Goal: Task Accomplishment & Management: Manage account settings

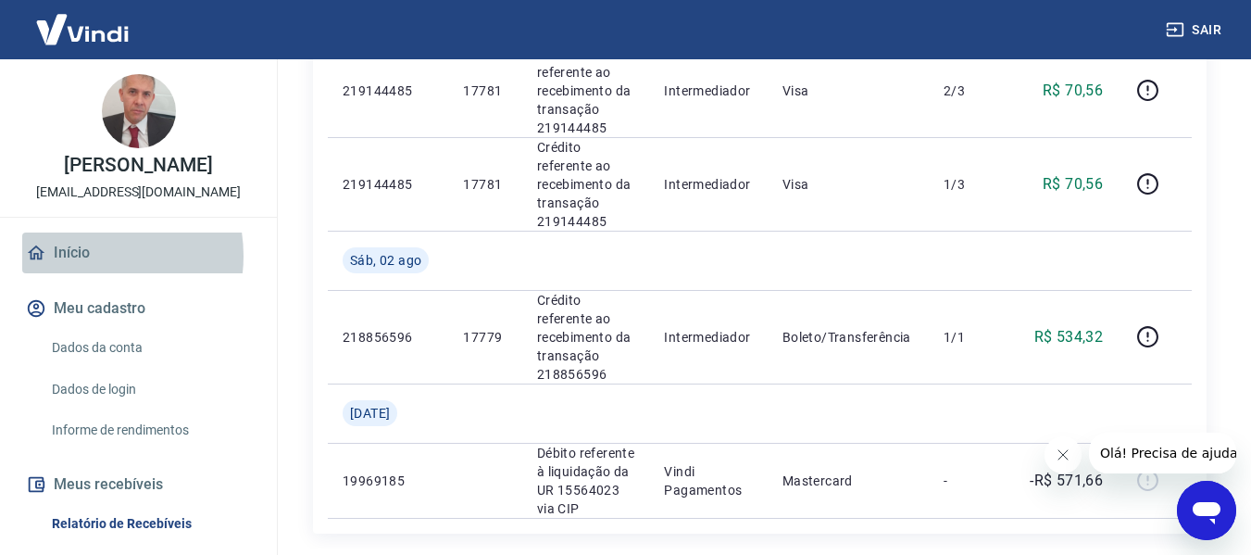
click at [83, 273] on link "Início" at bounding box center [138, 252] width 232 height 41
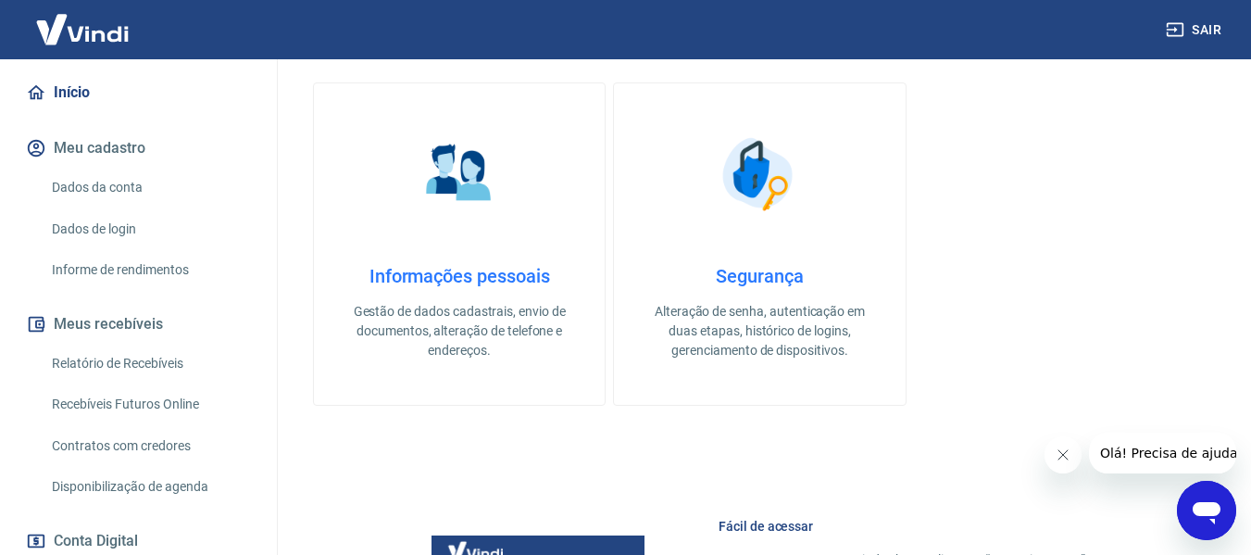
scroll to position [61, 0]
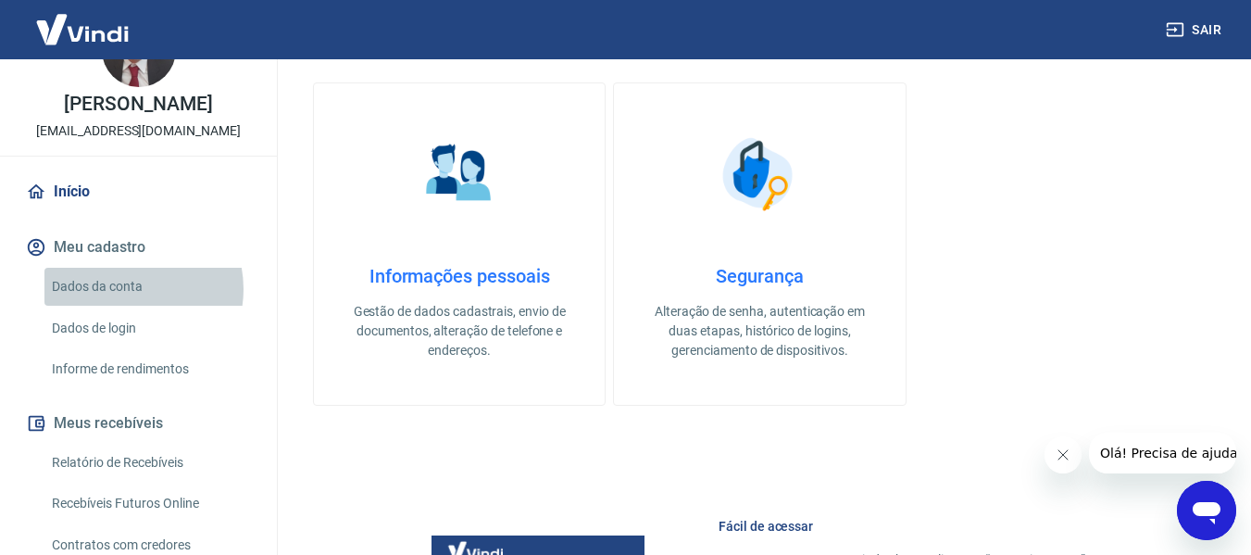
click at [124, 306] on link "Dados da conta" at bounding box center [149, 287] width 210 height 38
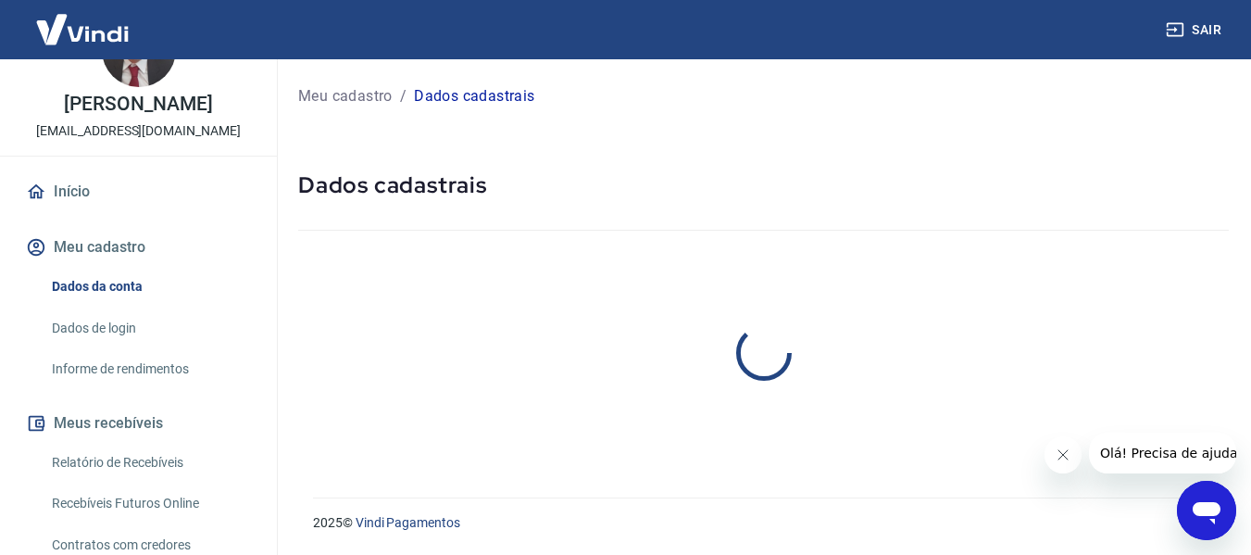
select select "SP"
select select "business"
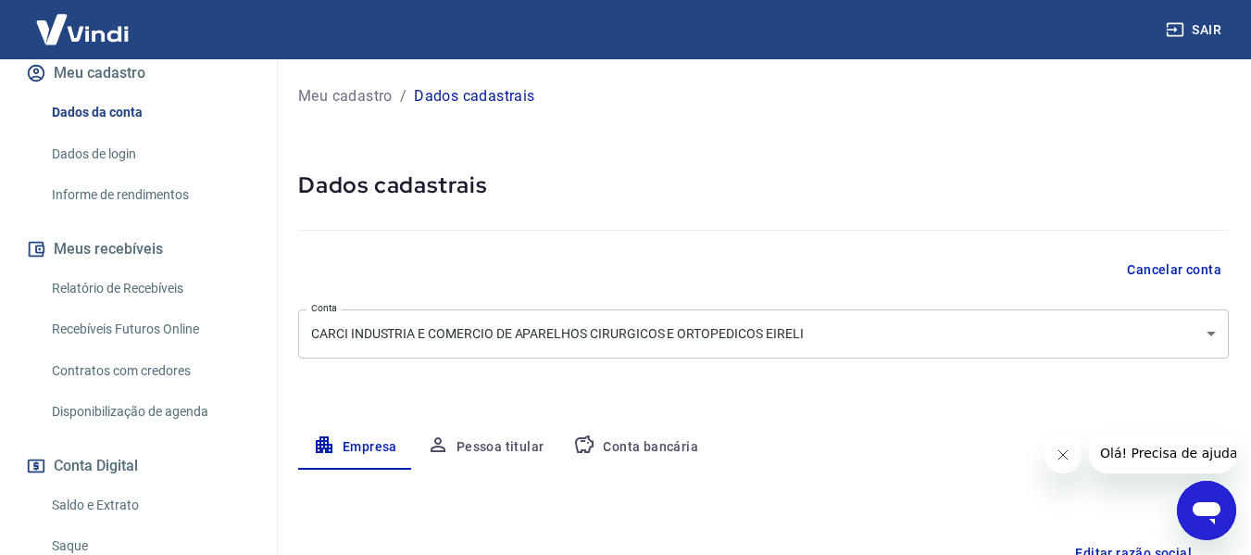
scroll to position [246, 0]
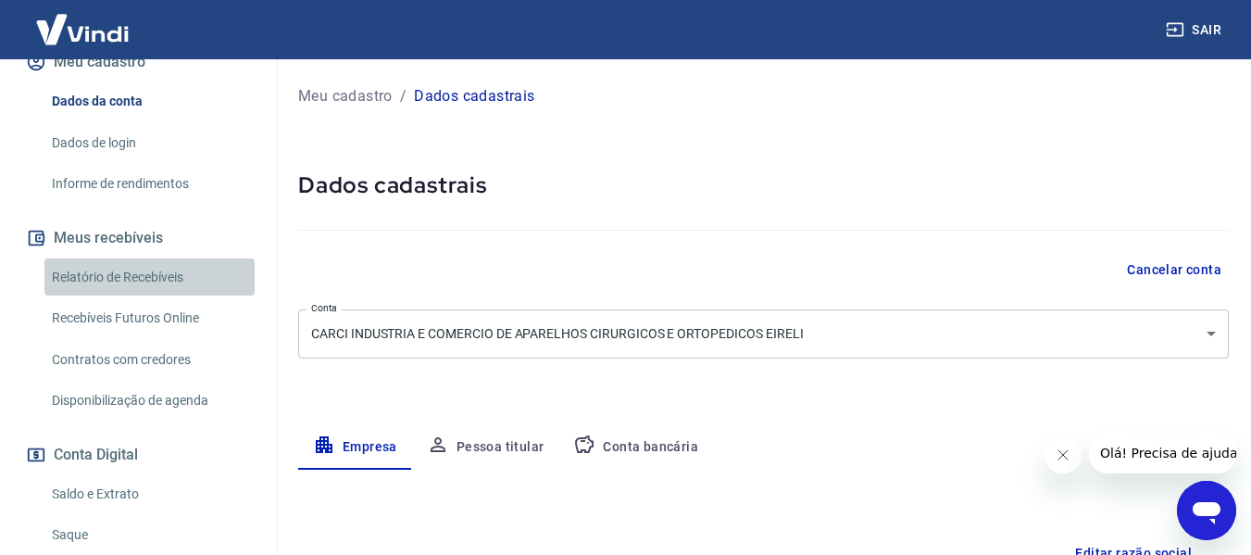
click at [158, 294] on link "Relatório de Recebíveis" at bounding box center [149, 277] width 210 height 38
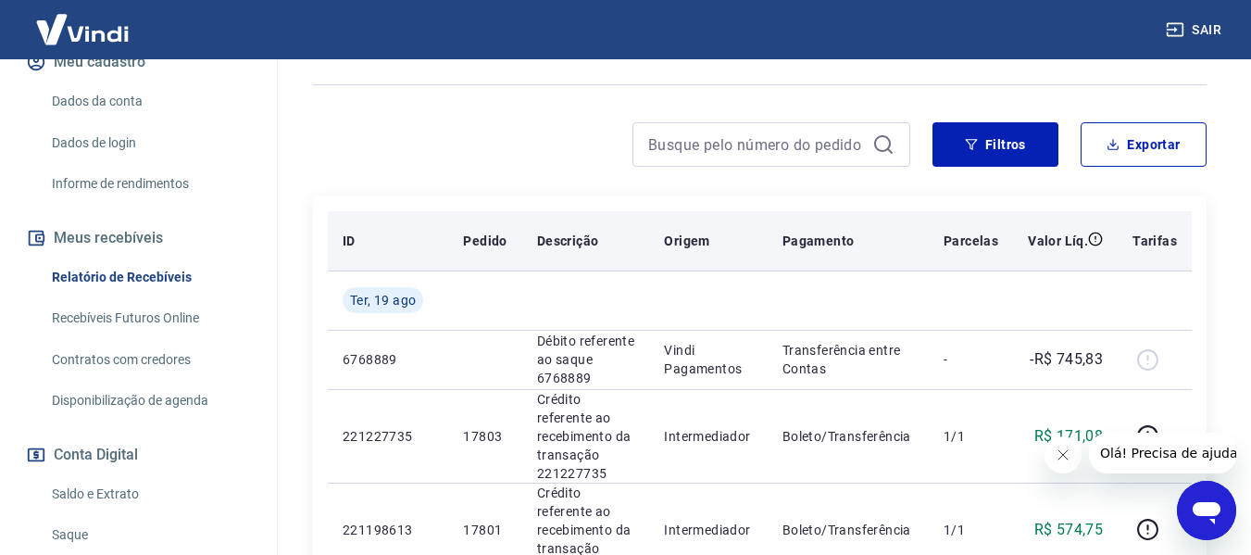
scroll to position [185, 0]
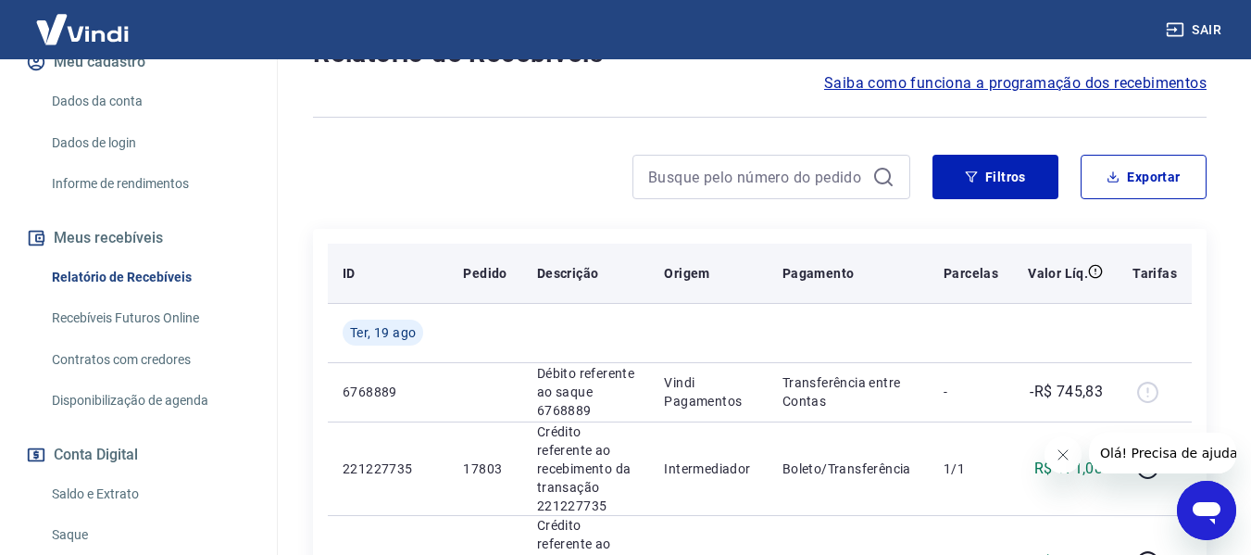
click at [1141, 280] on p "Tarifas" at bounding box center [1154, 273] width 44 height 19
click at [1144, 272] on p "Tarifas" at bounding box center [1154, 273] width 44 height 19
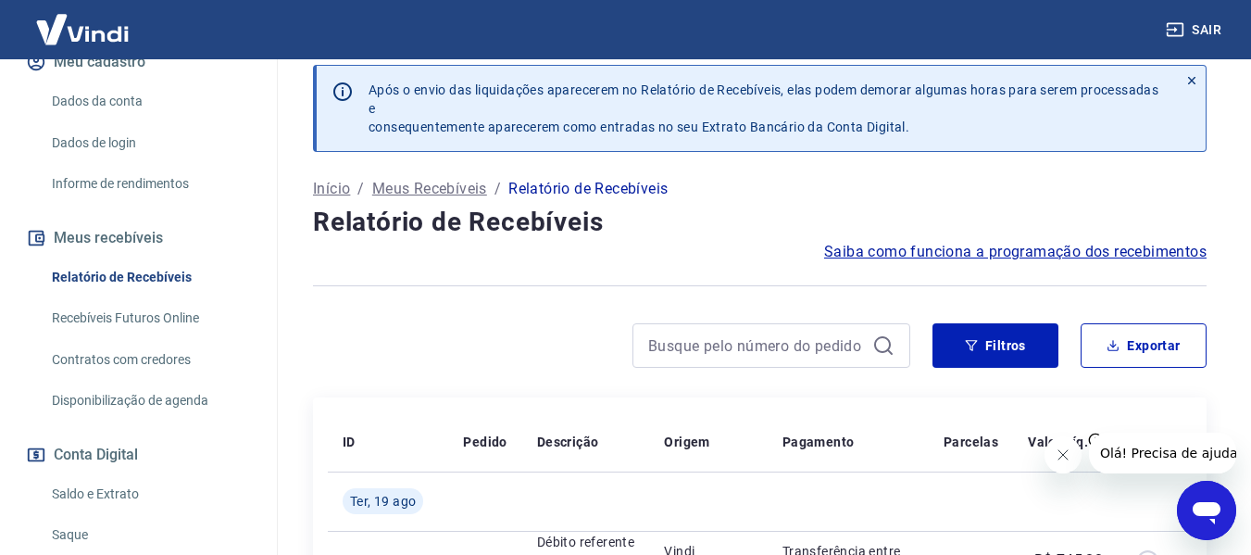
scroll to position [0, 0]
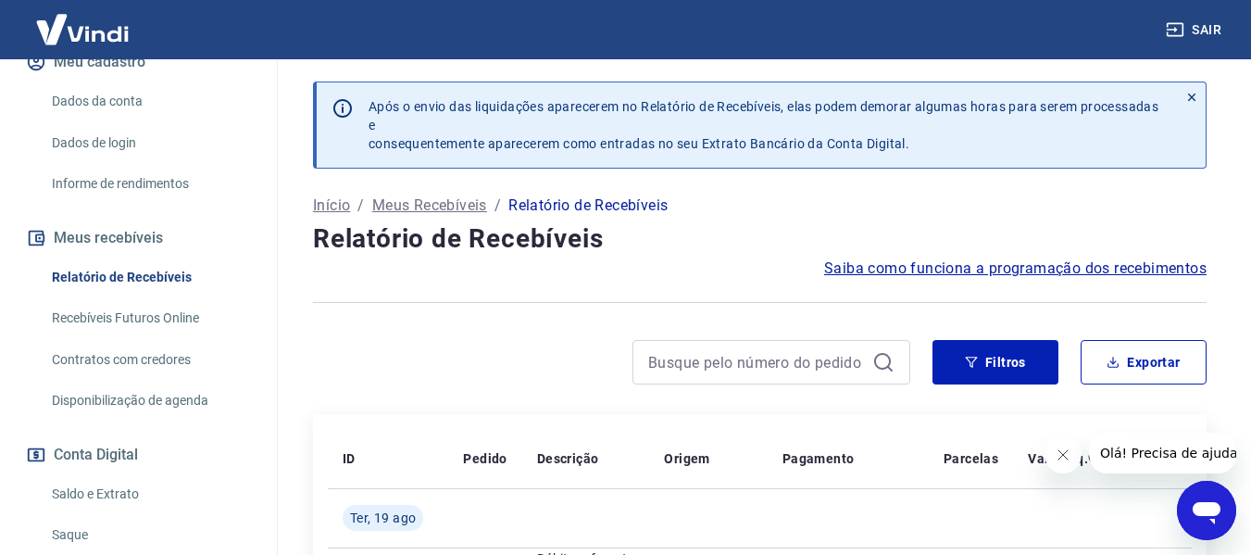
click at [943, 269] on span "Saiba como funciona a programação dos recebimentos" at bounding box center [1015, 268] width 382 height 22
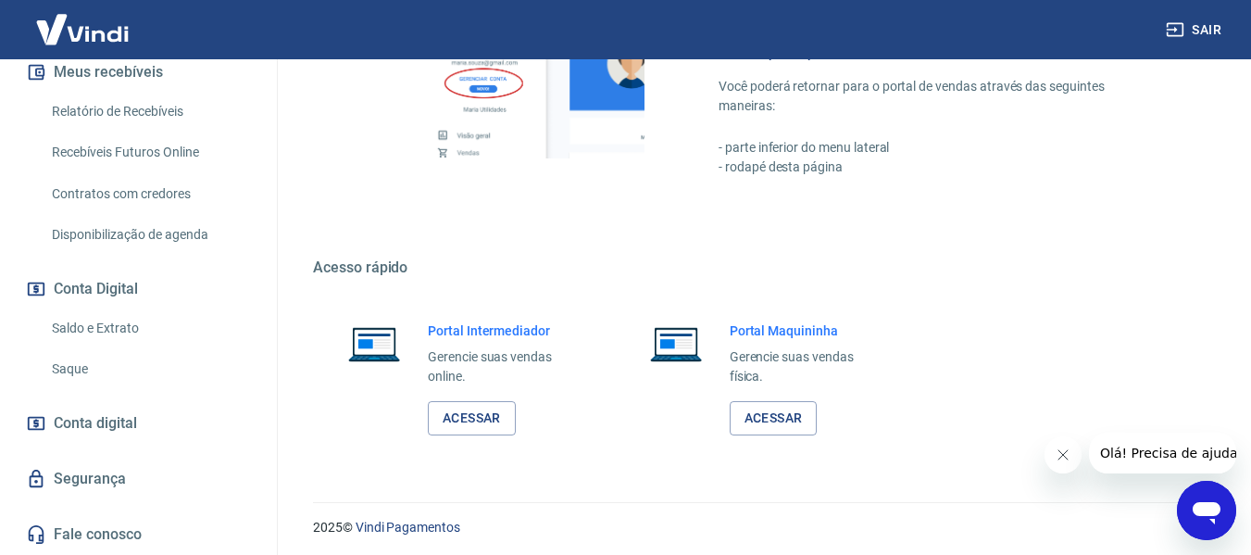
scroll to position [965, 0]
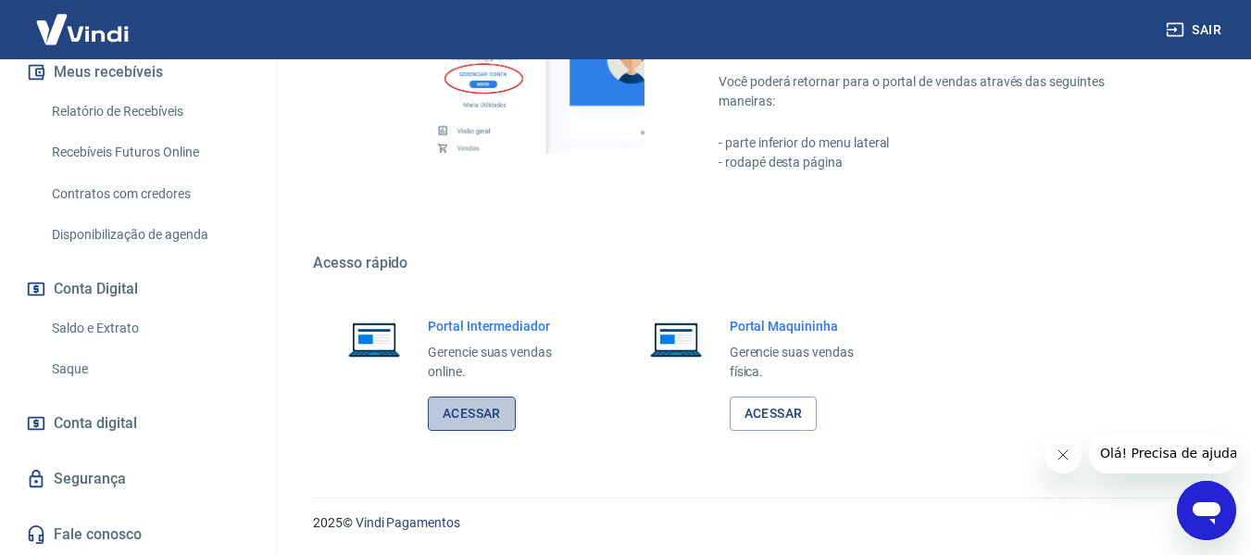
click at [475, 410] on link "Acessar" at bounding box center [472, 413] width 88 height 34
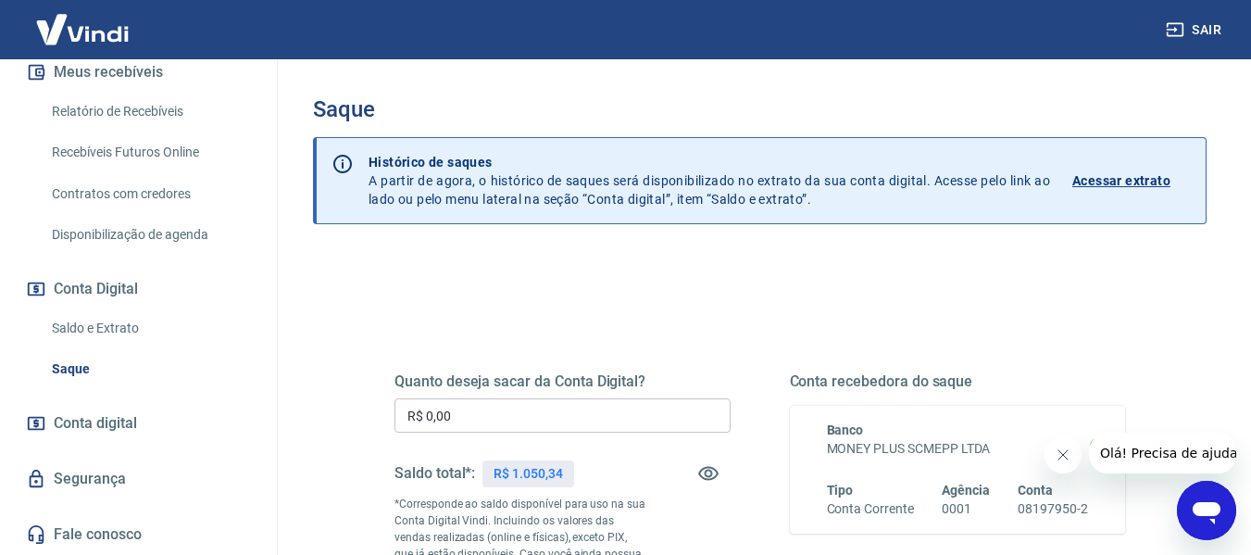
click at [1107, 183] on p "Acessar extrato" at bounding box center [1121, 180] width 98 height 19
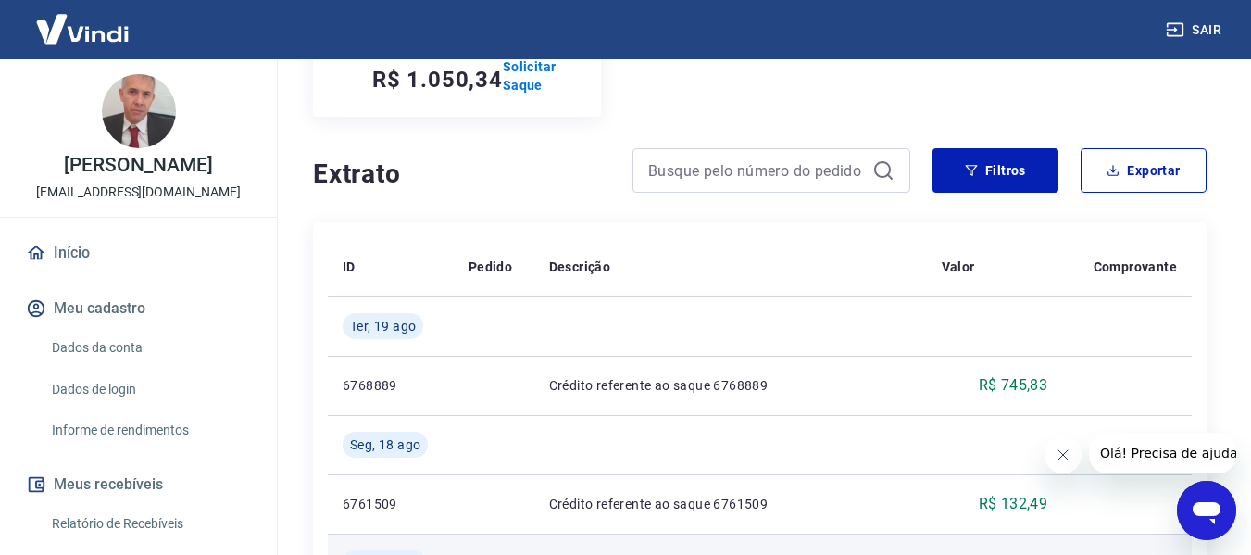
scroll to position [262, 0]
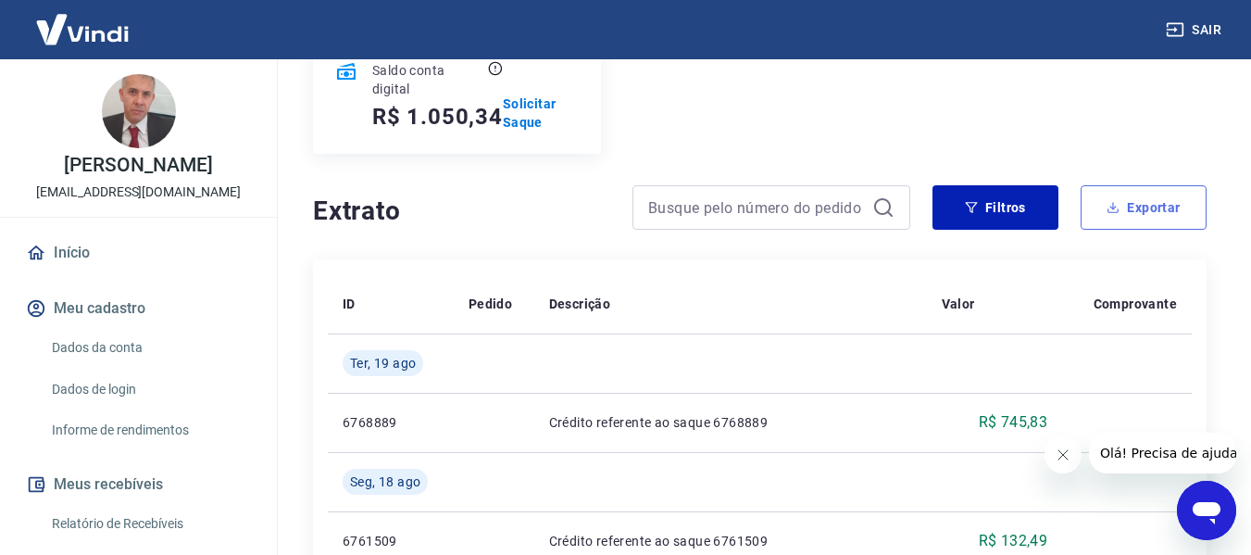
click at [1116, 212] on icon "button" at bounding box center [1113, 210] width 11 height 5
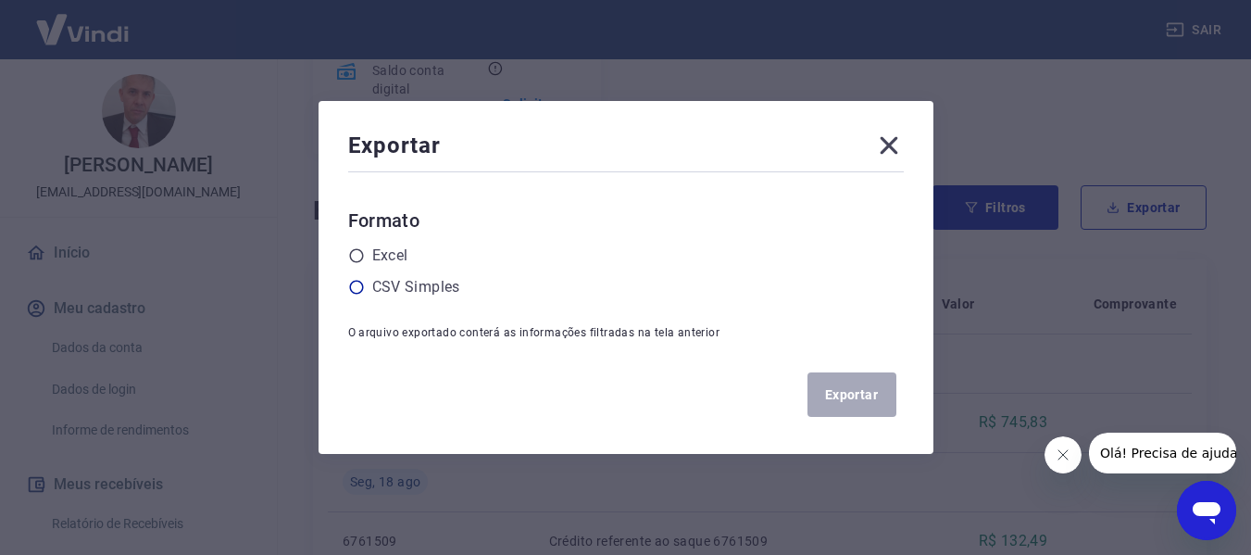
click at [363, 294] on icon at bounding box center [356, 288] width 14 height 14
click at [0, 0] on input "radio" at bounding box center [0, 0] width 0 height 0
click at [868, 388] on button "Exportar" at bounding box center [851, 394] width 89 height 44
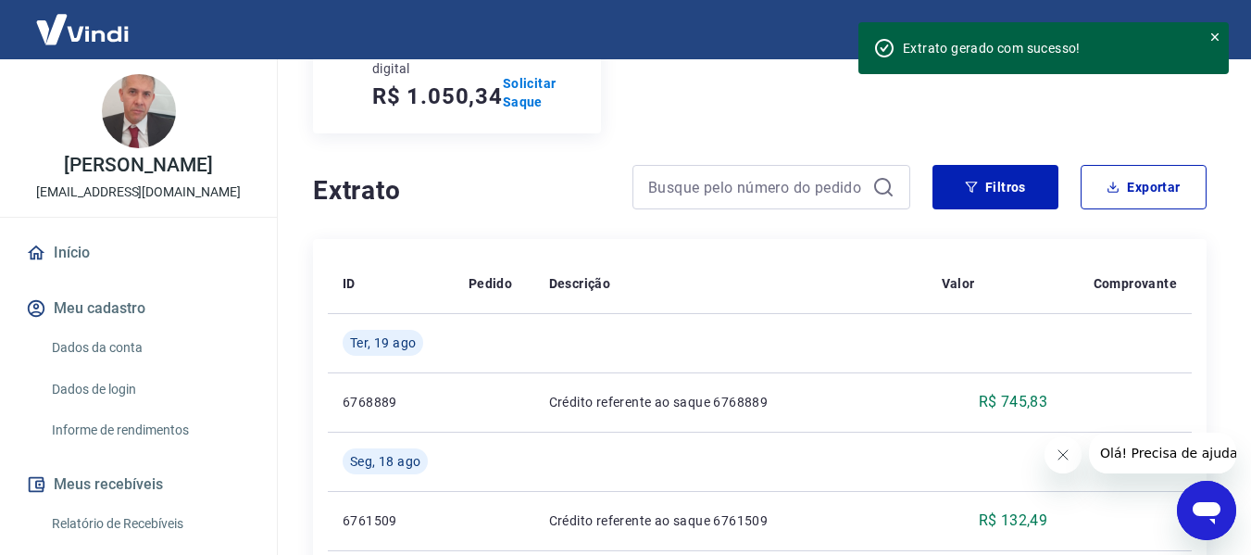
scroll to position [169, 0]
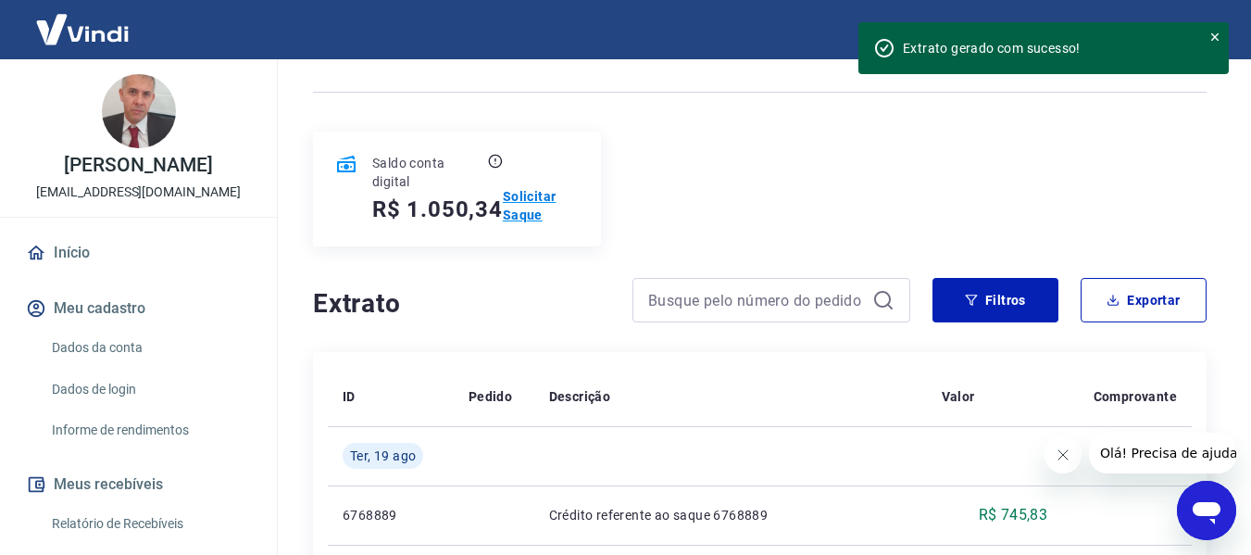
click at [515, 211] on p "Solicitar Saque" at bounding box center [541, 205] width 76 height 37
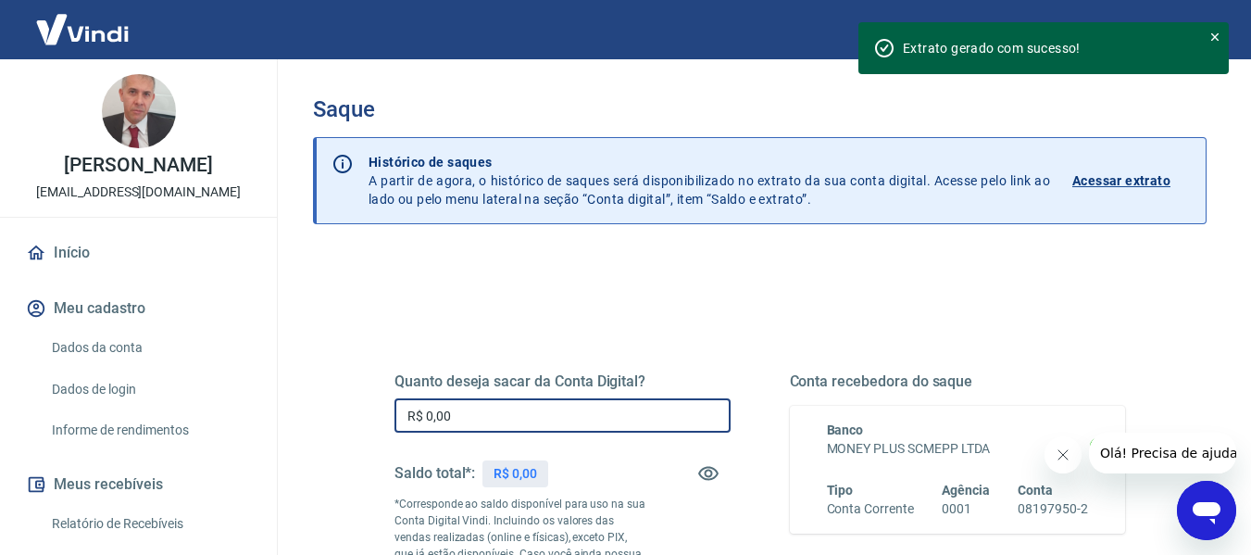
click at [499, 410] on input "R$ 0,00" at bounding box center [562, 415] width 336 height 34
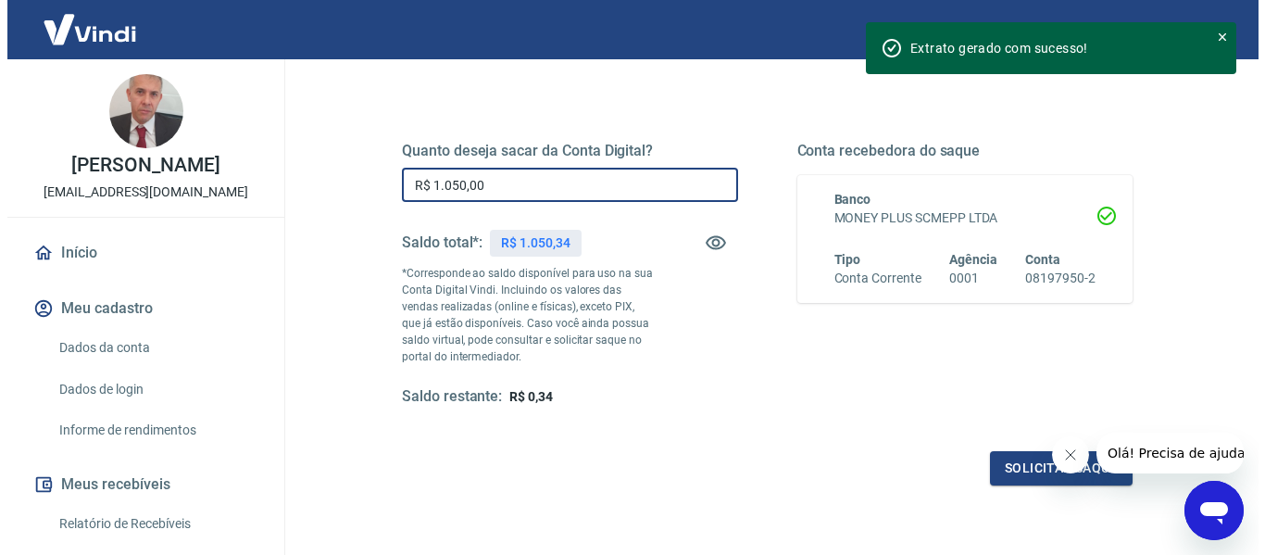
scroll to position [370, 0]
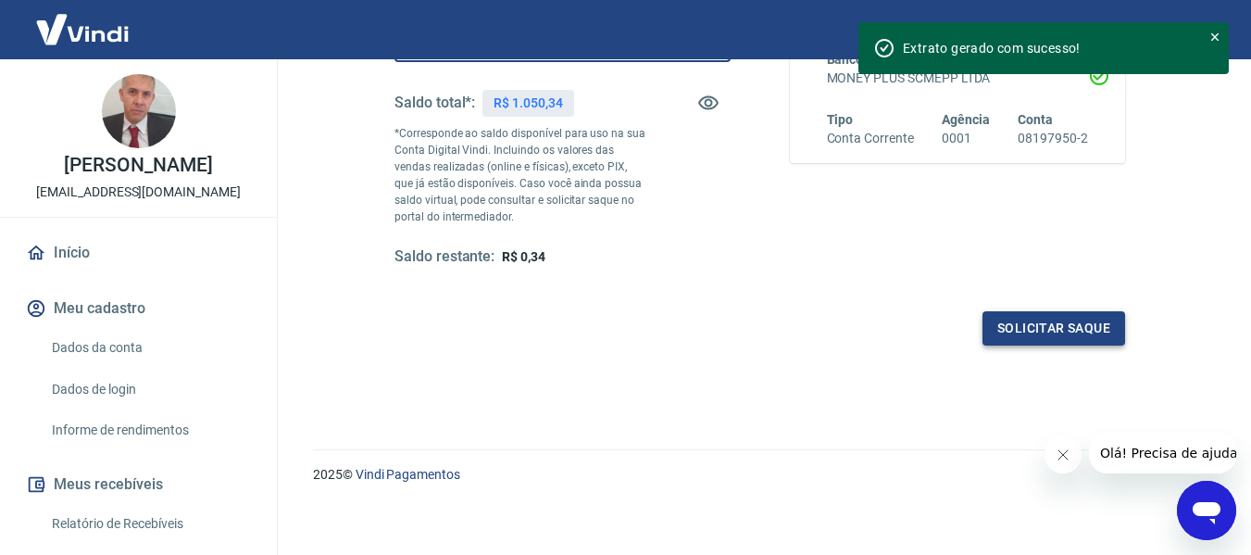
type input "R$ 1.050,00"
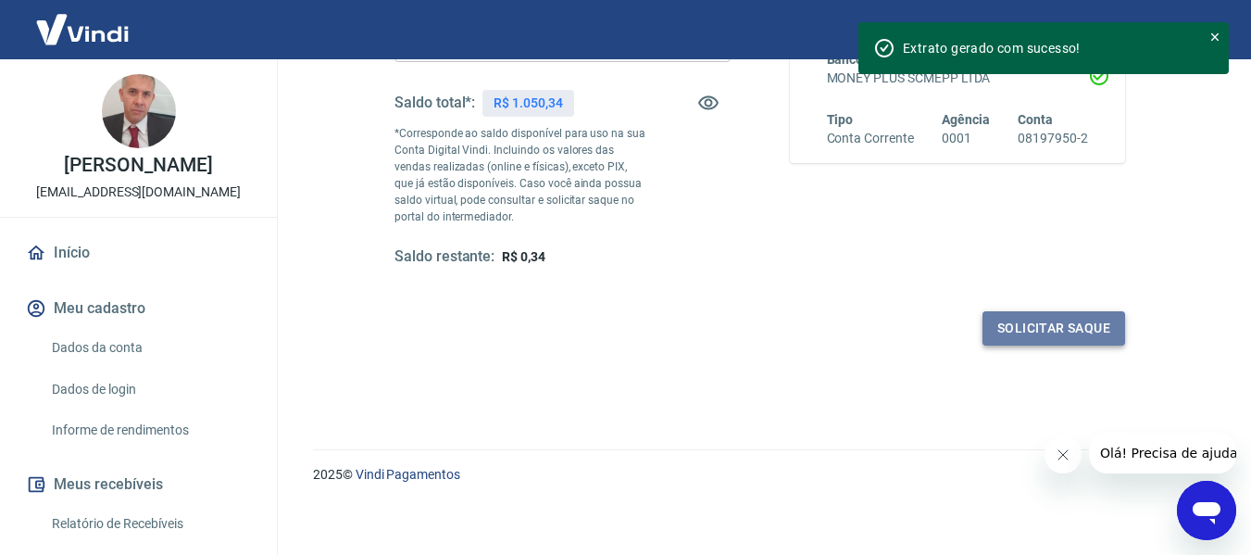
click at [1063, 329] on button "Solicitar saque" at bounding box center [1053, 328] width 143 height 34
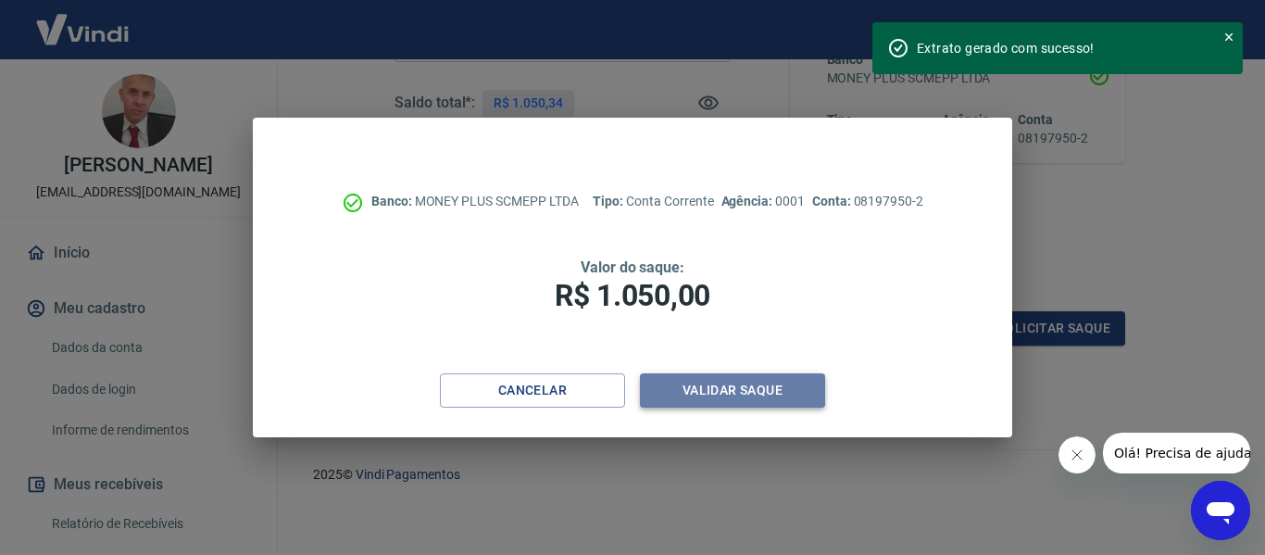
click at [717, 394] on button "Validar saque" at bounding box center [732, 390] width 185 height 34
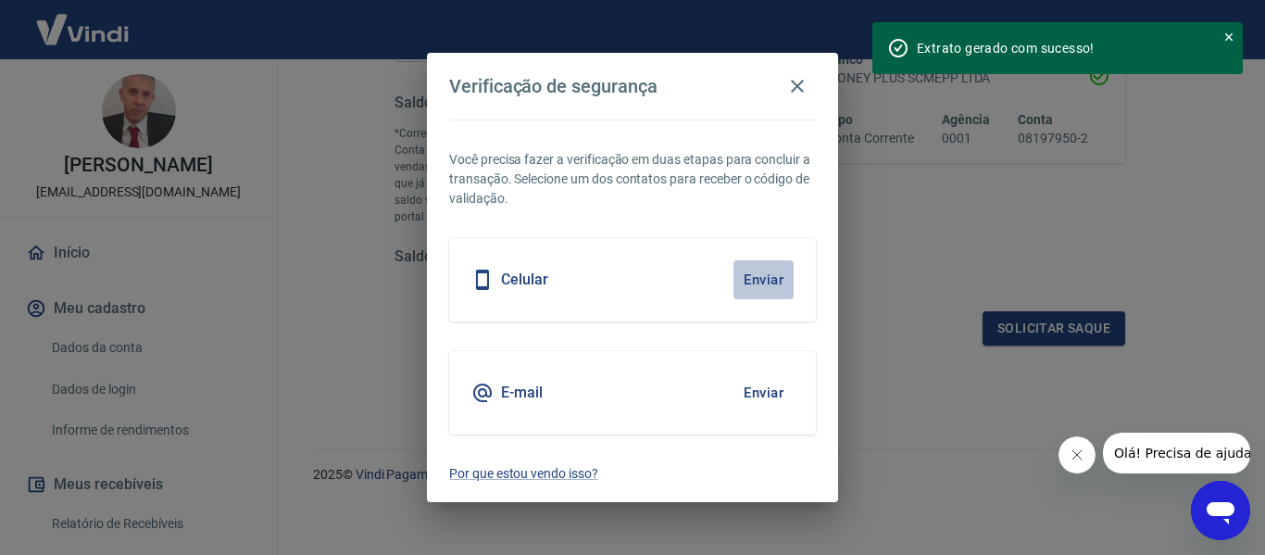
click at [767, 279] on button "Enviar" at bounding box center [763, 279] width 60 height 39
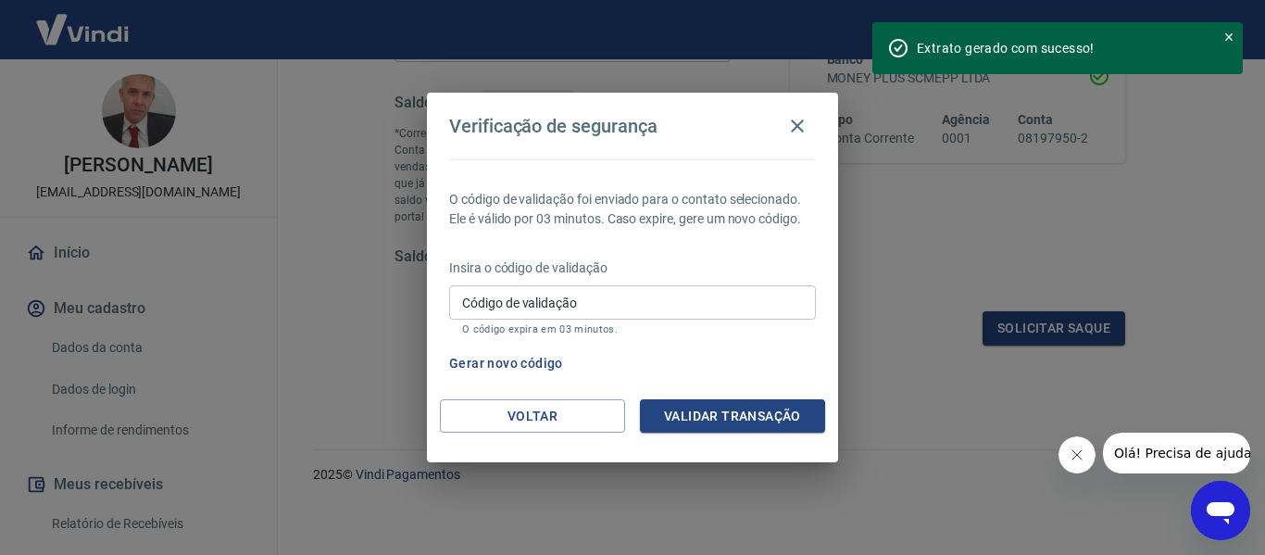
click at [569, 313] on input "Código de validação" at bounding box center [632, 302] width 367 height 34
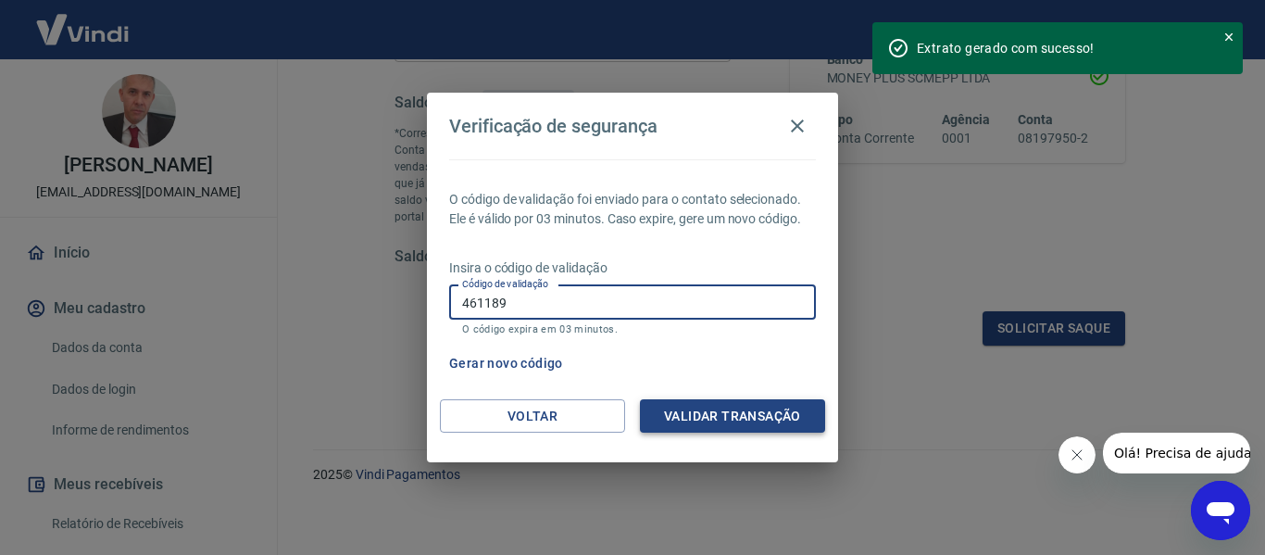
type input "461189"
click at [783, 408] on button "Validar transação" at bounding box center [732, 416] width 185 height 34
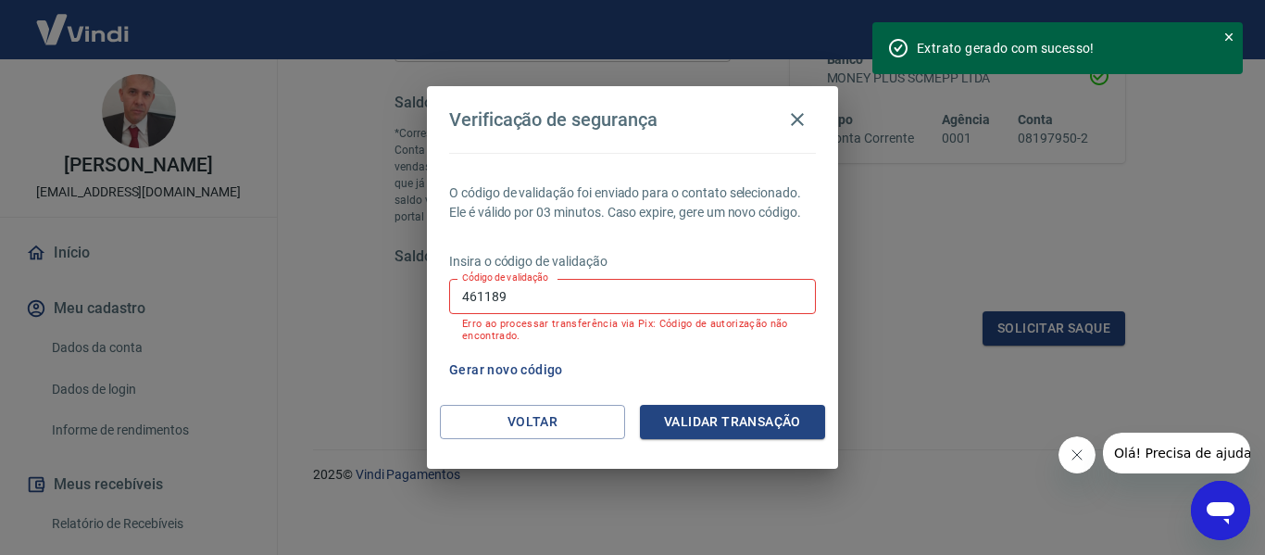
click at [545, 290] on input "461189" at bounding box center [632, 296] width 367 height 34
drag, startPoint x: 556, startPoint y: 302, endPoint x: 451, endPoint y: 293, distance: 105.0
click at [451, 293] on input "461189" at bounding box center [632, 296] width 367 height 34
type input "737905"
click at [727, 419] on button "Validar transação" at bounding box center [732, 422] width 185 height 34
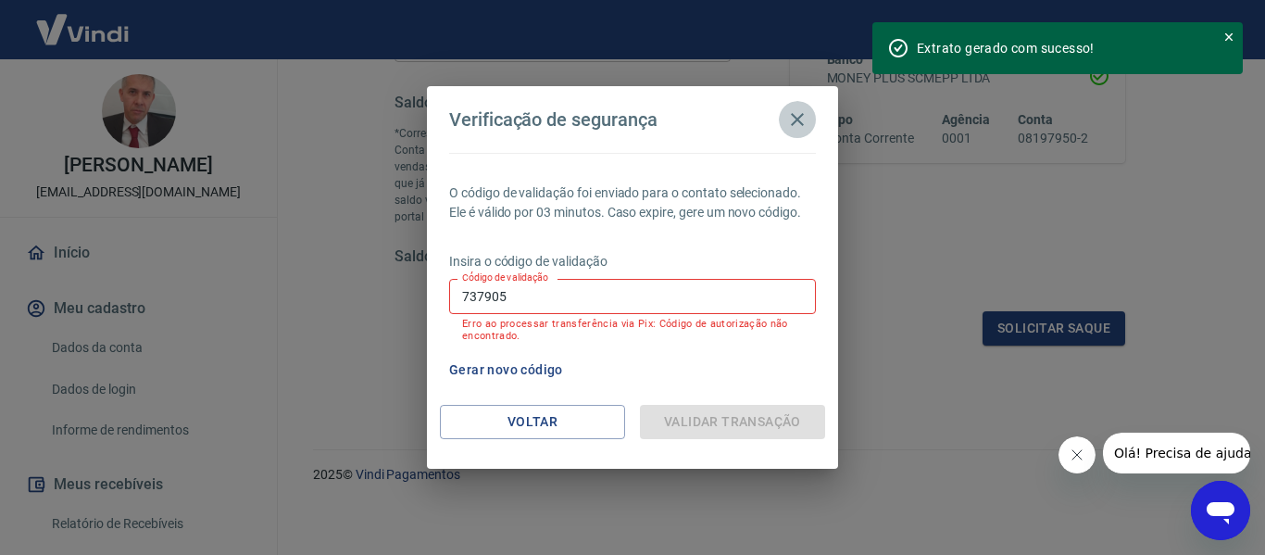
click at [794, 117] on icon "button" at bounding box center [797, 119] width 13 height 13
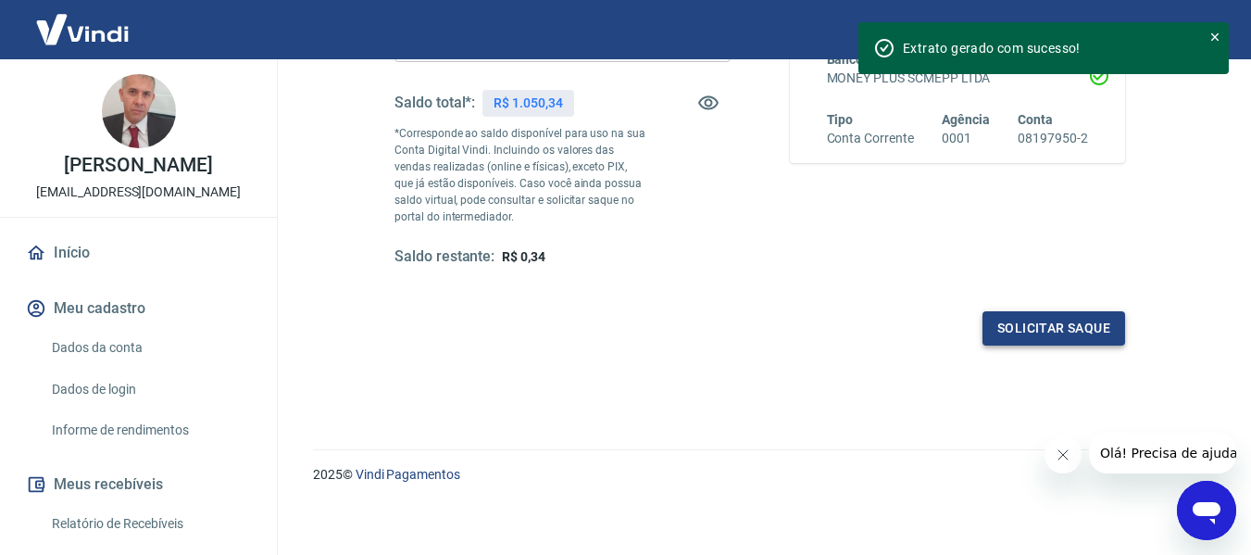
click at [1051, 322] on button "Solicitar saque" at bounding box center [1053, 328] width 143 height 34
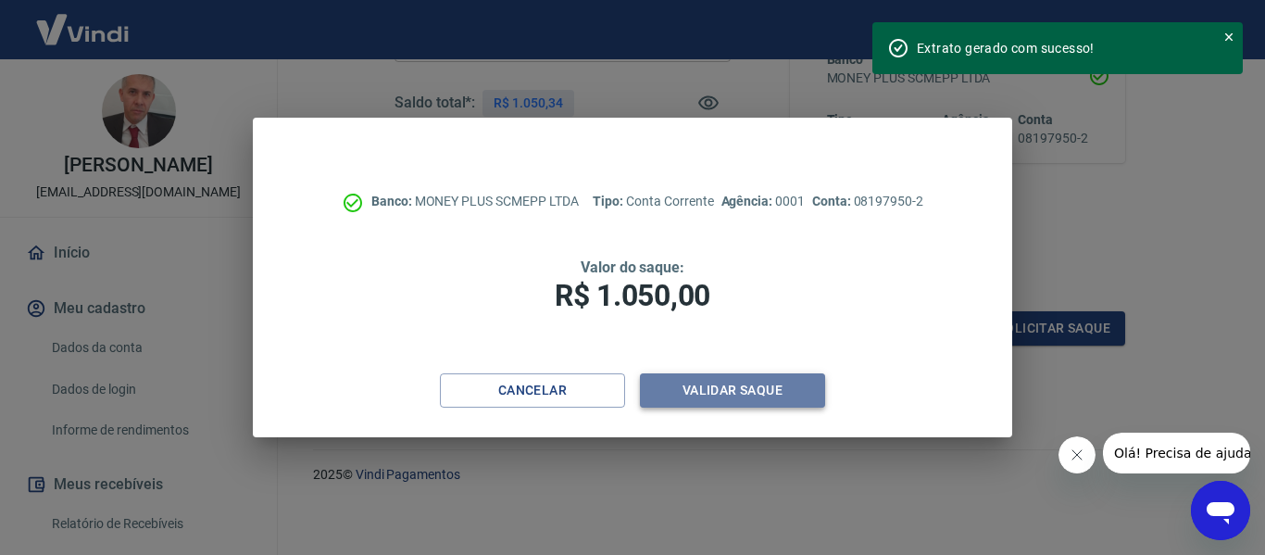
click at [717, 395] on button "Validar saque" at bounding box center [732, 390] width 185 height 34
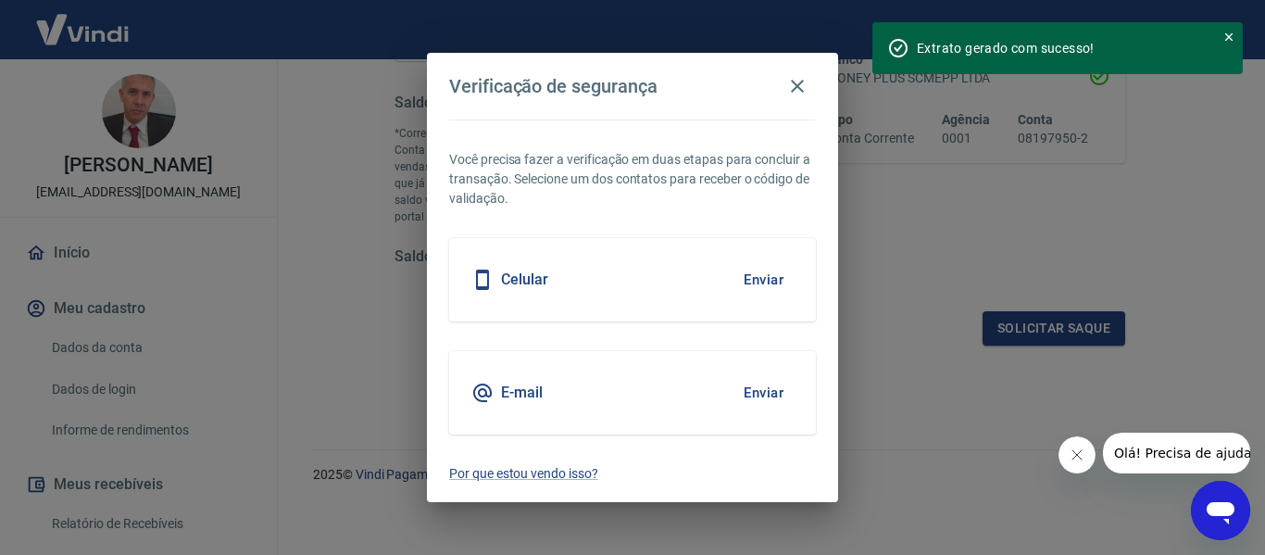
click at [519, 286] on h5 "Celular" at bounding box center [524, 279] width 47 height 19
click at [756, 276] on button "Enviar" at bounding box center [763, 279] width 60 height 39
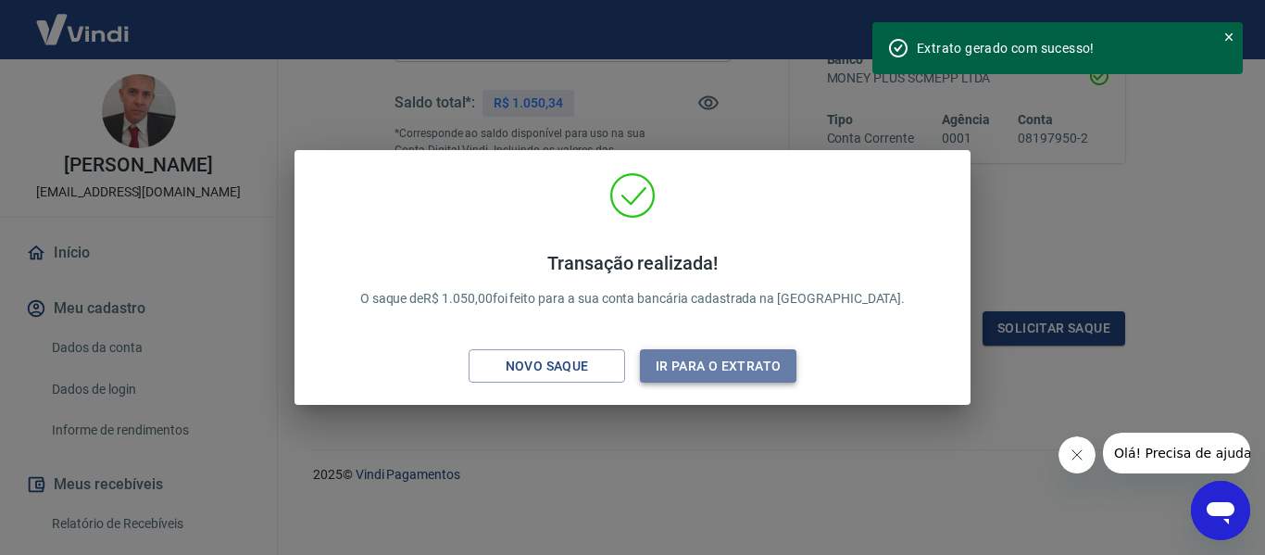
click at [718, 369] on button "Ir para o extrato" at bounding box center [718, 366] width 156 height 34
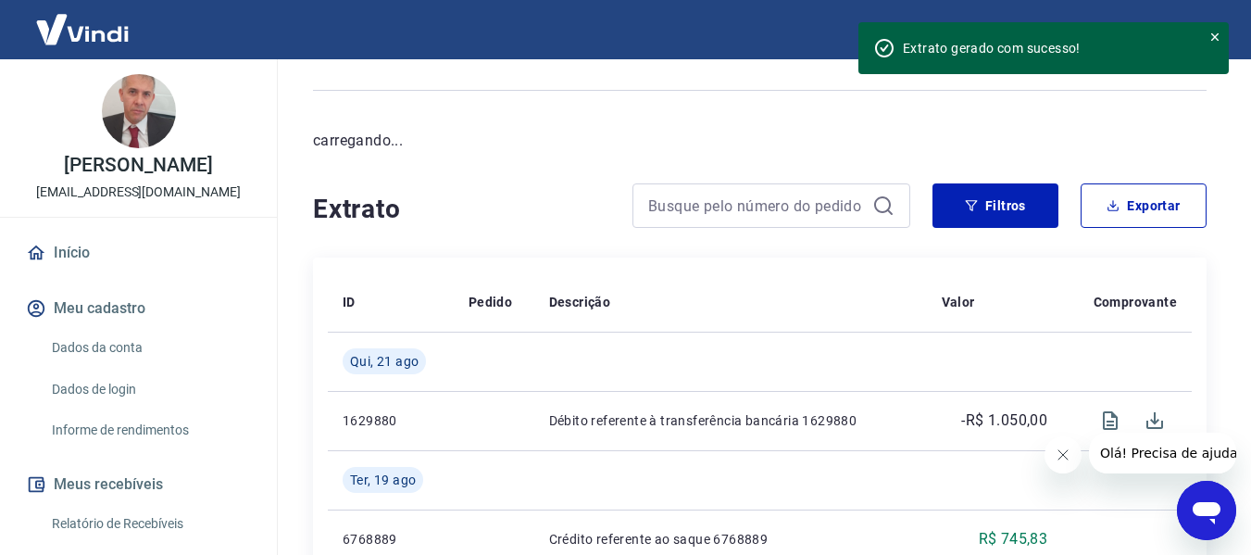
scroll to position [185, 0]
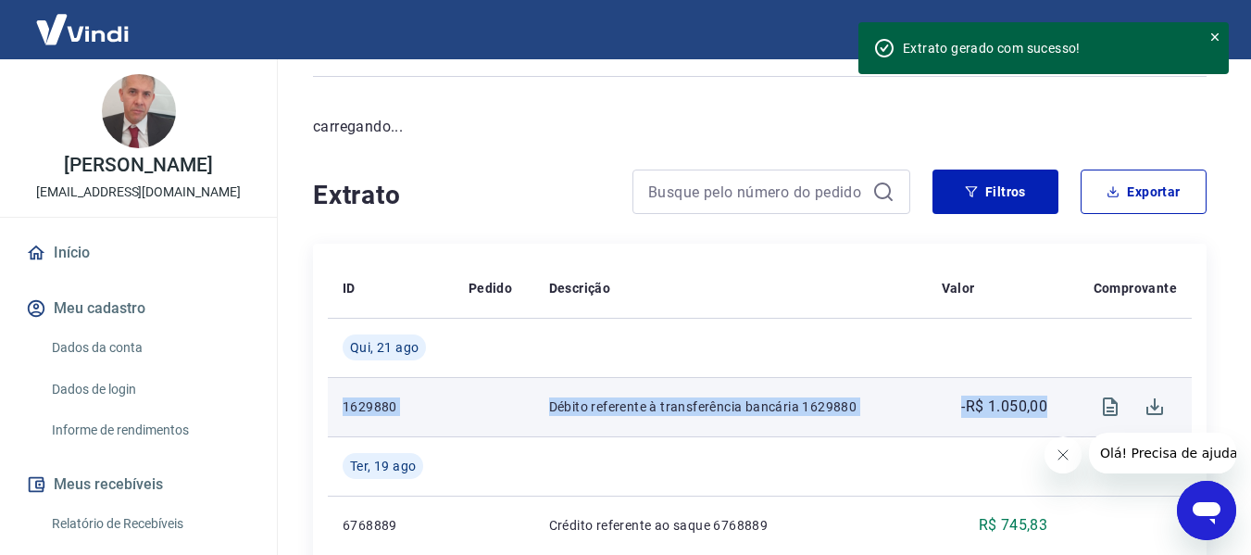
drag, startPoint x: 343, startPoint y: 409, endPoint x: 1049, endPoint y: 406, distance: 706.5
click at [1049, 406] on tr "1629880 Débito referente à transferência bancária 1629880 -R$ 1.050,00" at bounding box center [760, 406] width 864 height 59
copy tr "1629880 Débito referente à transferência bancária 1629880 -R$ 1.050,00"
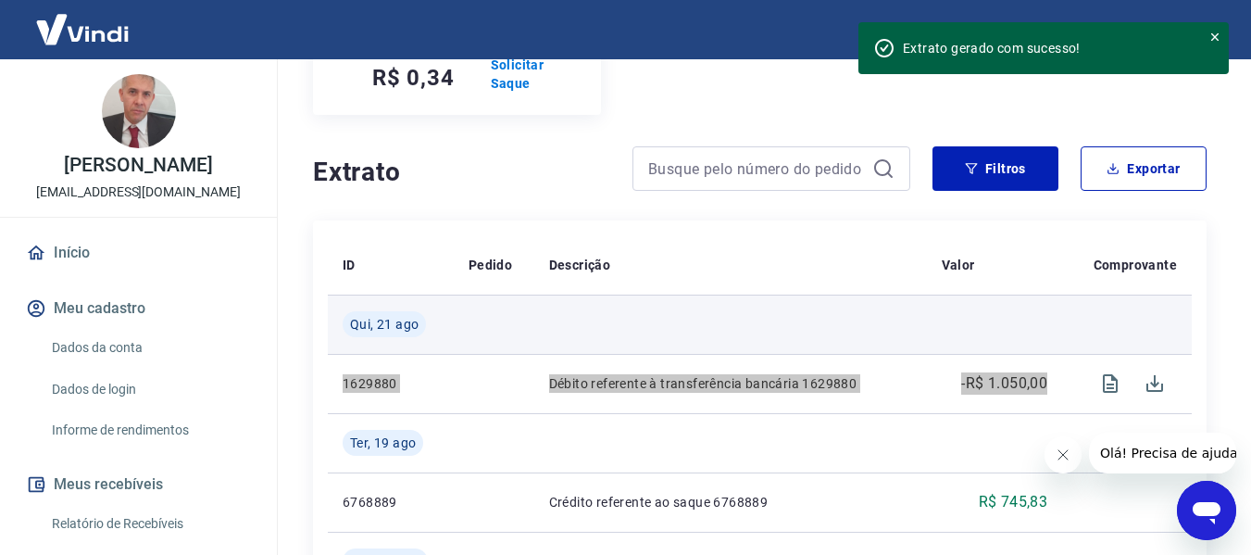
scroll to position [370, 0]
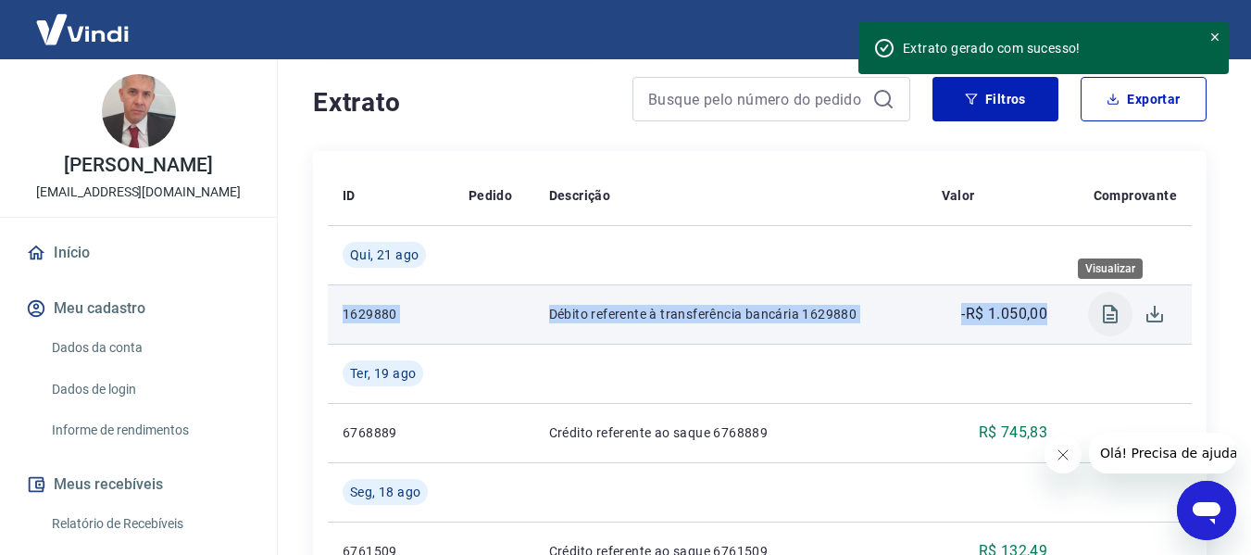
click at [1114, 315] on icon "Visualizar" at bounding box center [1110, 314] width 15 height 19
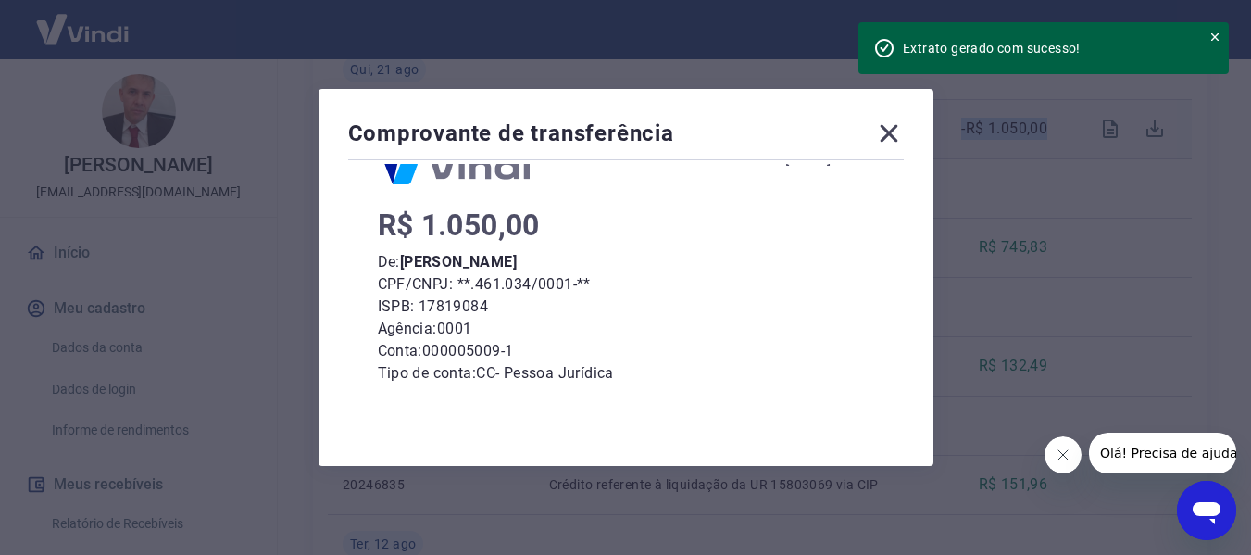
scroll to position [0, 0]
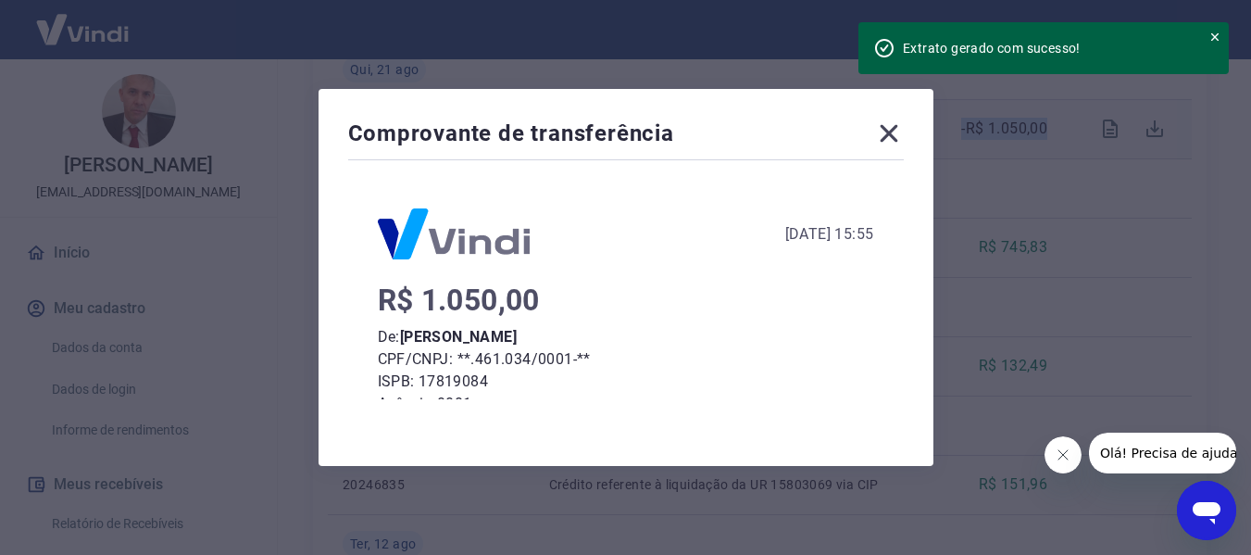
drag, startPoint x: 861, startPoint y: 231, endPoint x: 825, endPoint y: 230, distance: 36.1
click at [825, 230] on div "[DATE] 15:55" at bounding box center [829, 234] width 89 height 22
copy div "15:55"
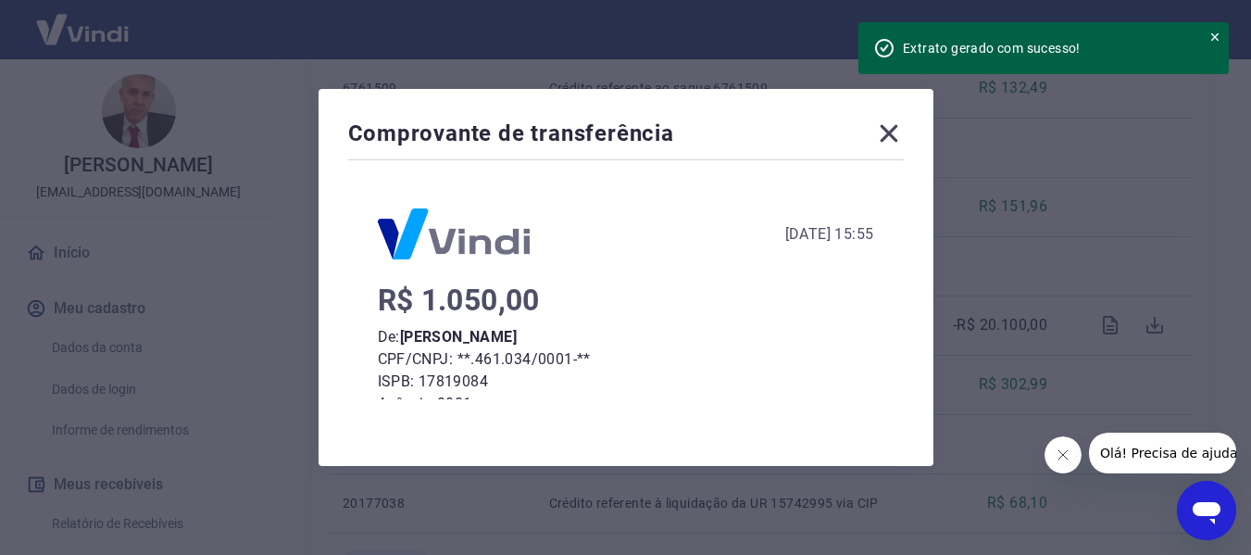
scroll to position [260, 0]
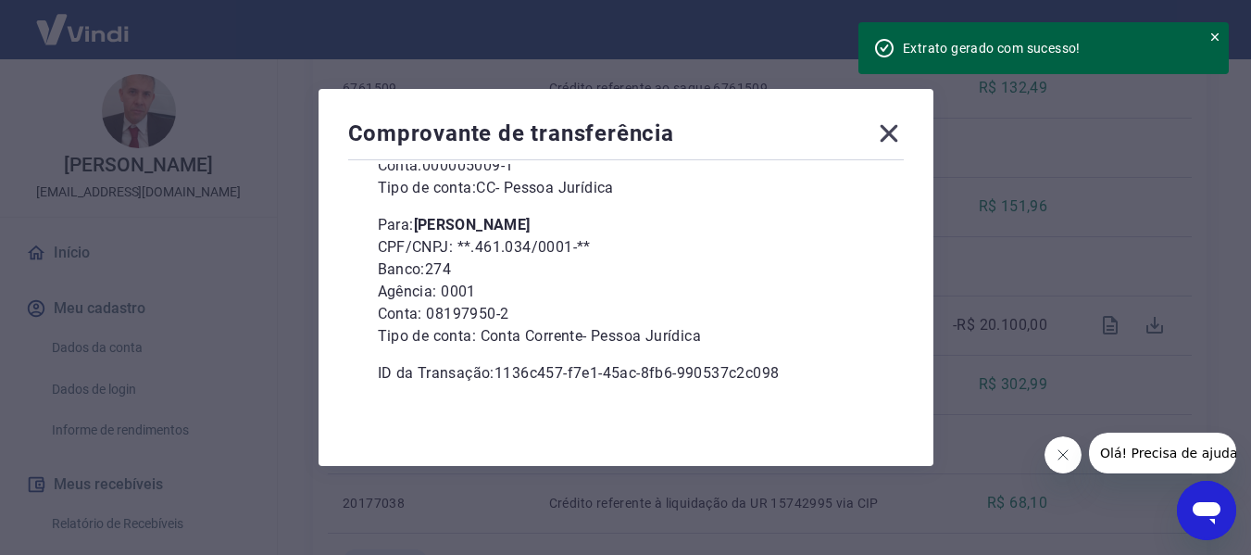
click at [904, 133] on icon at bounding box center [889, 134] width 30 height 30
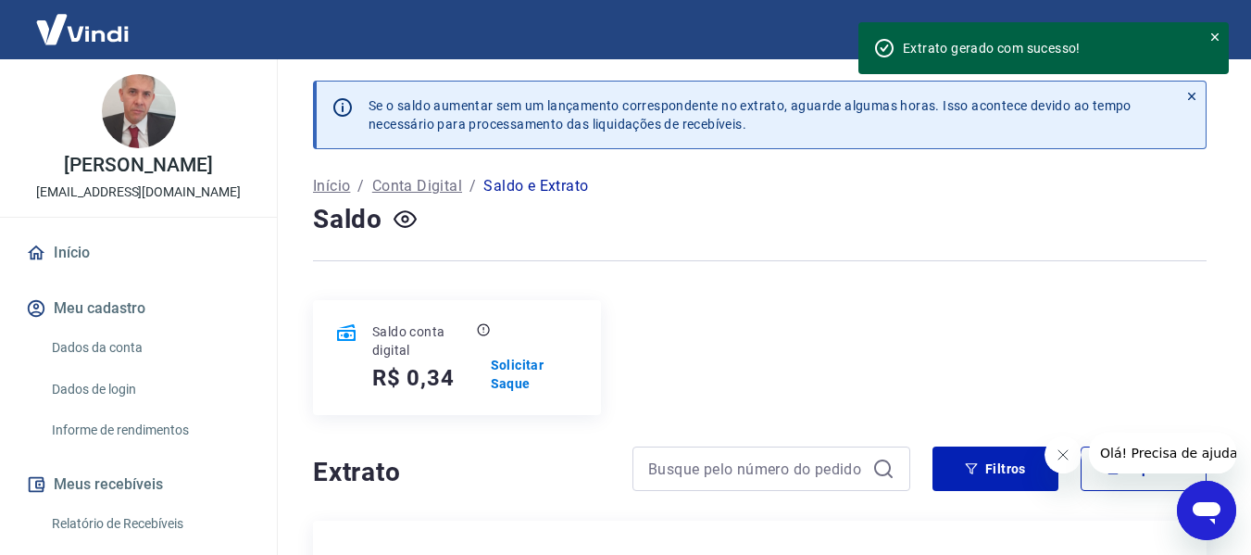
scroll to position [0, 0]
click at [1192, 100] on icon at bounding box center [1191, 97] width 13 height 13
